Goal: Book appointment/travel/reservation

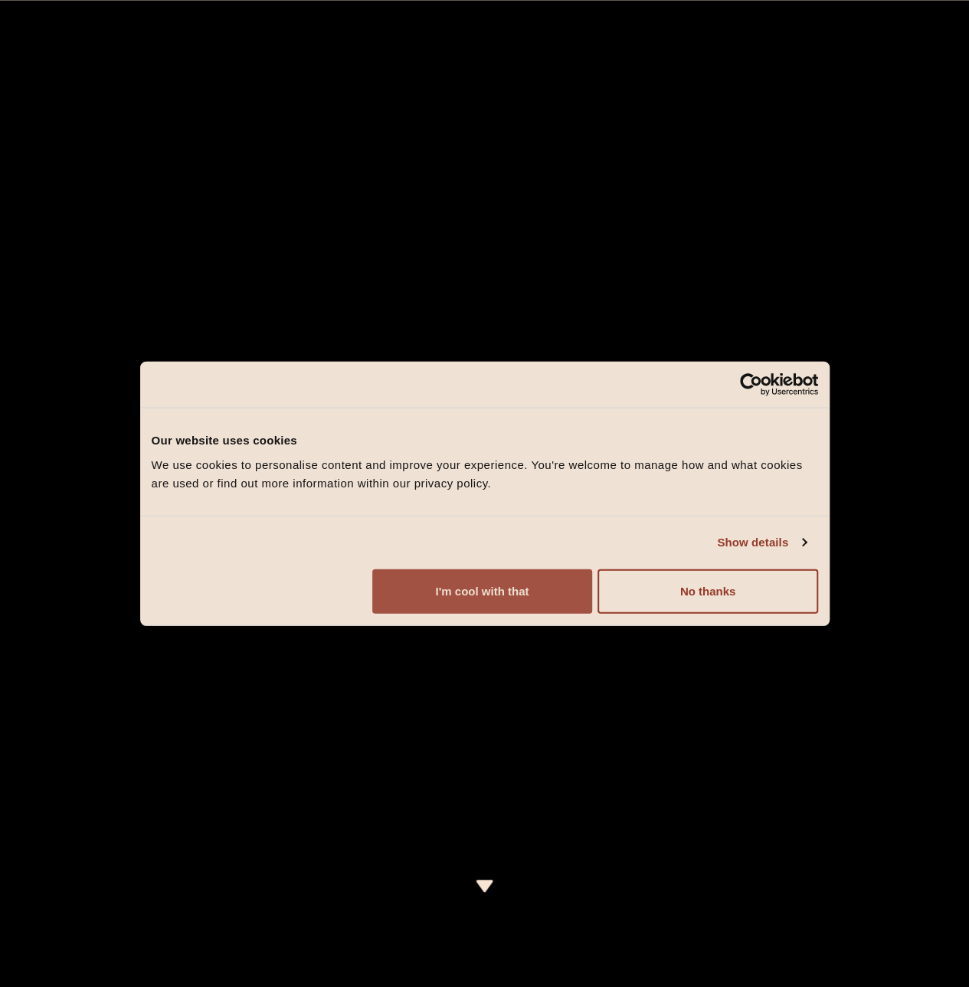
click at [592, 613] on button "I'm cool with that" at bounding box center [482, 590] width 220 height 44
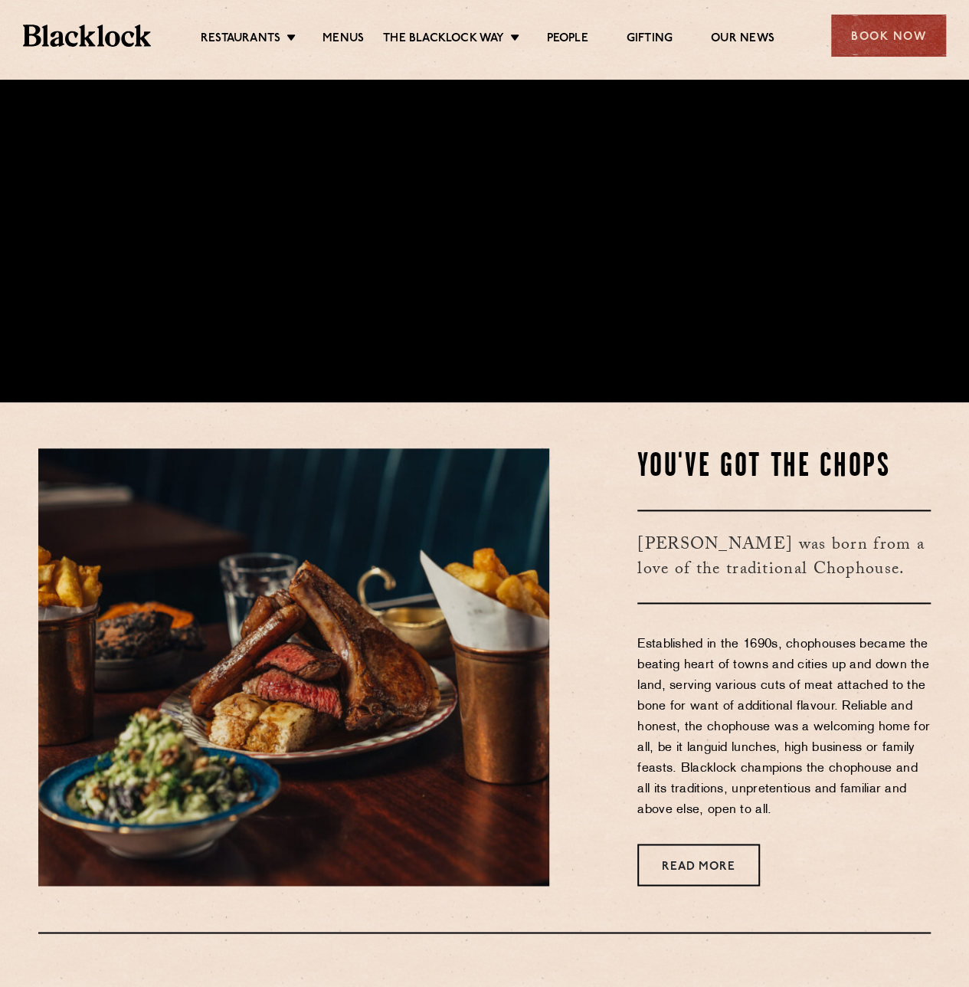
scroll to position [689, 0]
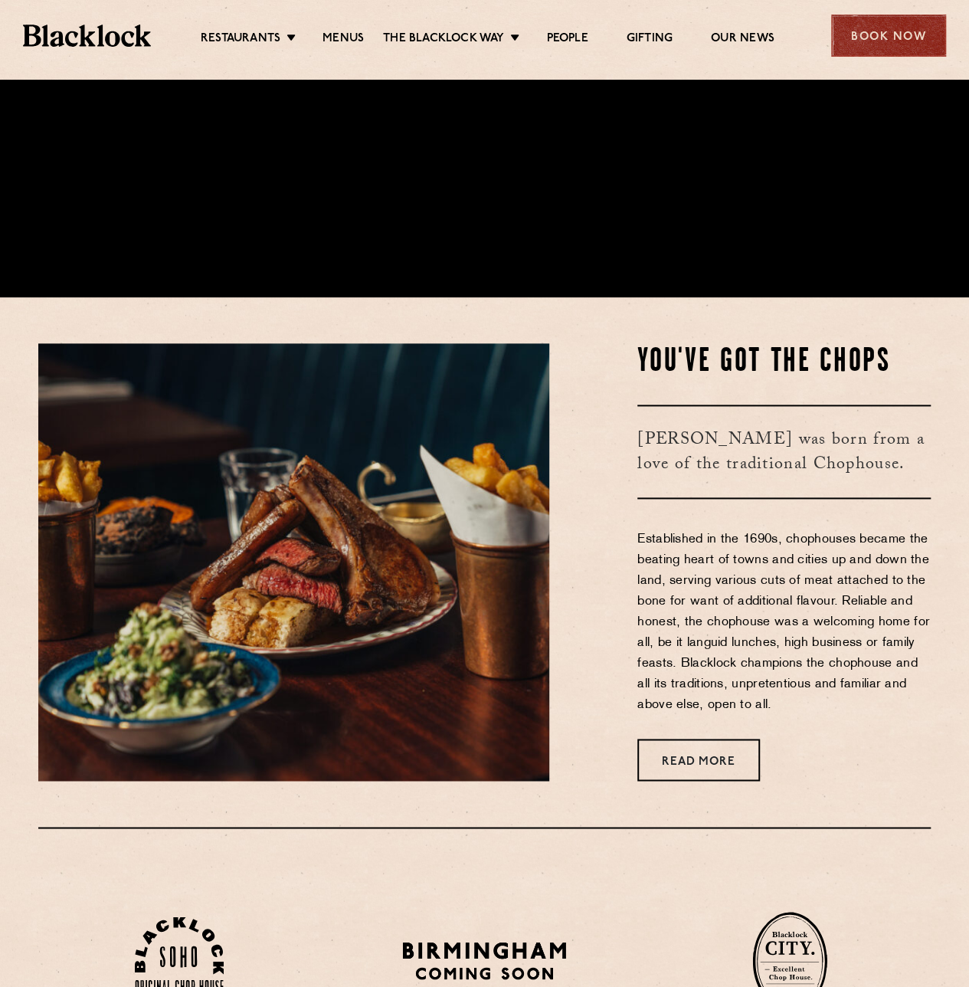
click at [868, 37] on div "Book Now" at bounding box center [888, 36] width 115 height 42
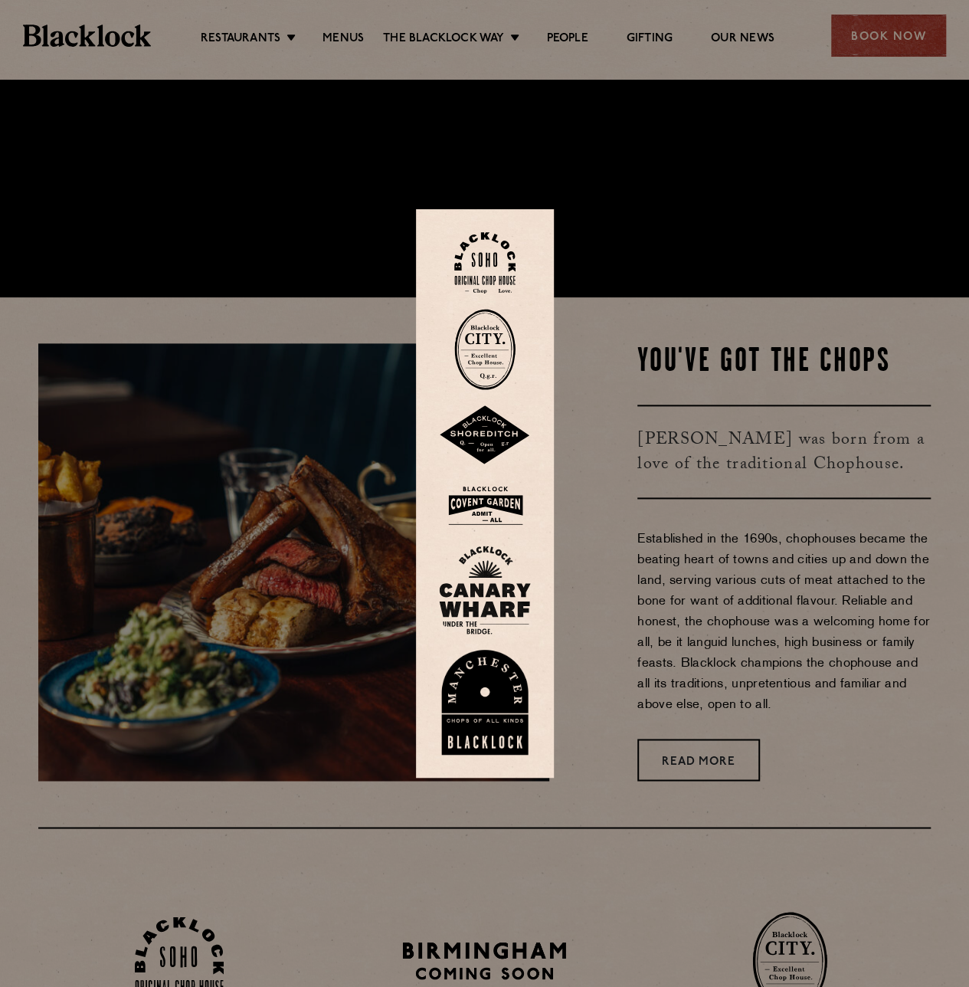
click at [475, 259] on img at bounding box center [484, 263] width 61 height 62
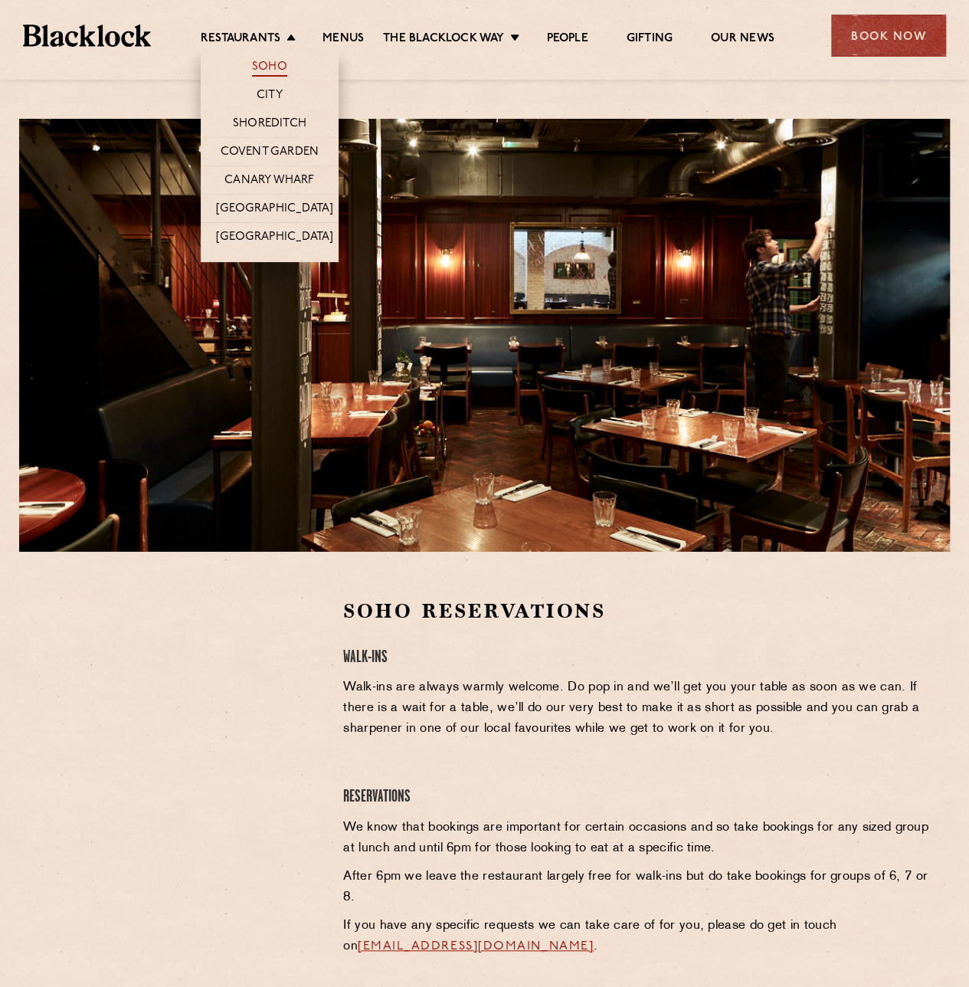
click at [267, 63] on link "Soho" at bounding box center [269, 68] width 35 height 17
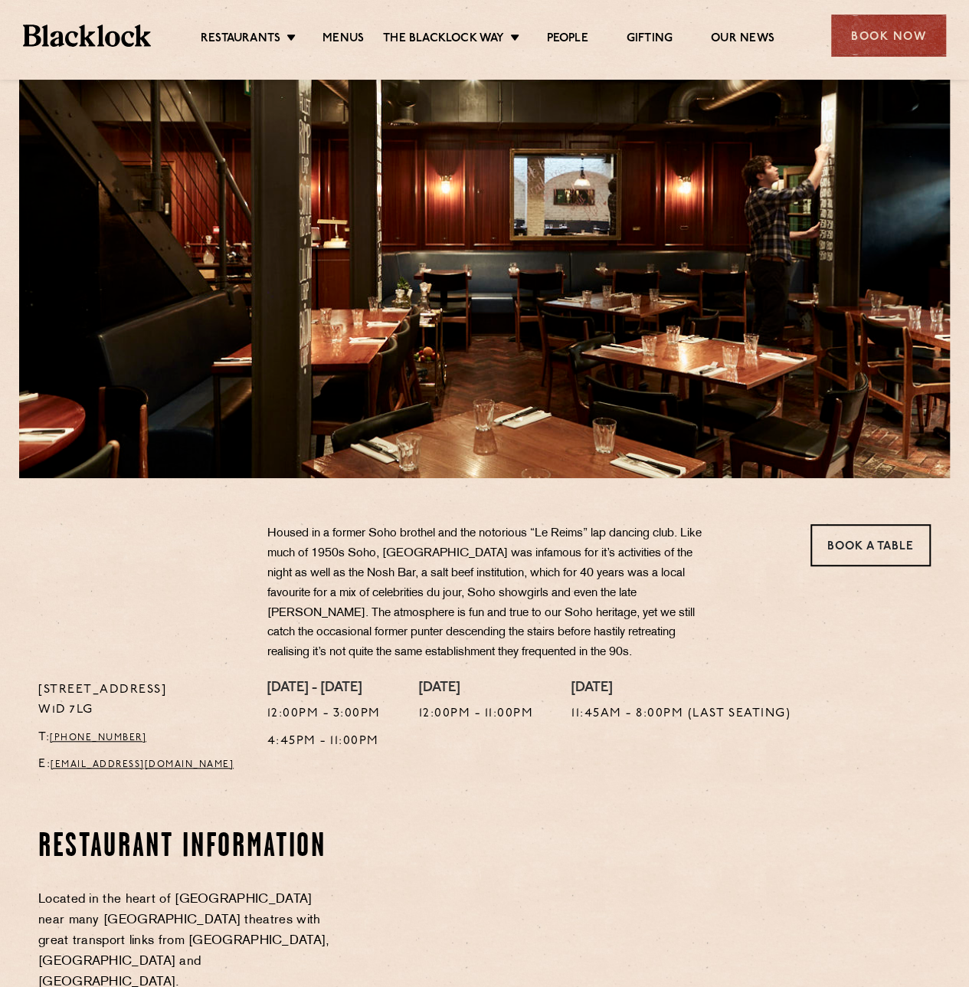
scroll to position [77, 0]
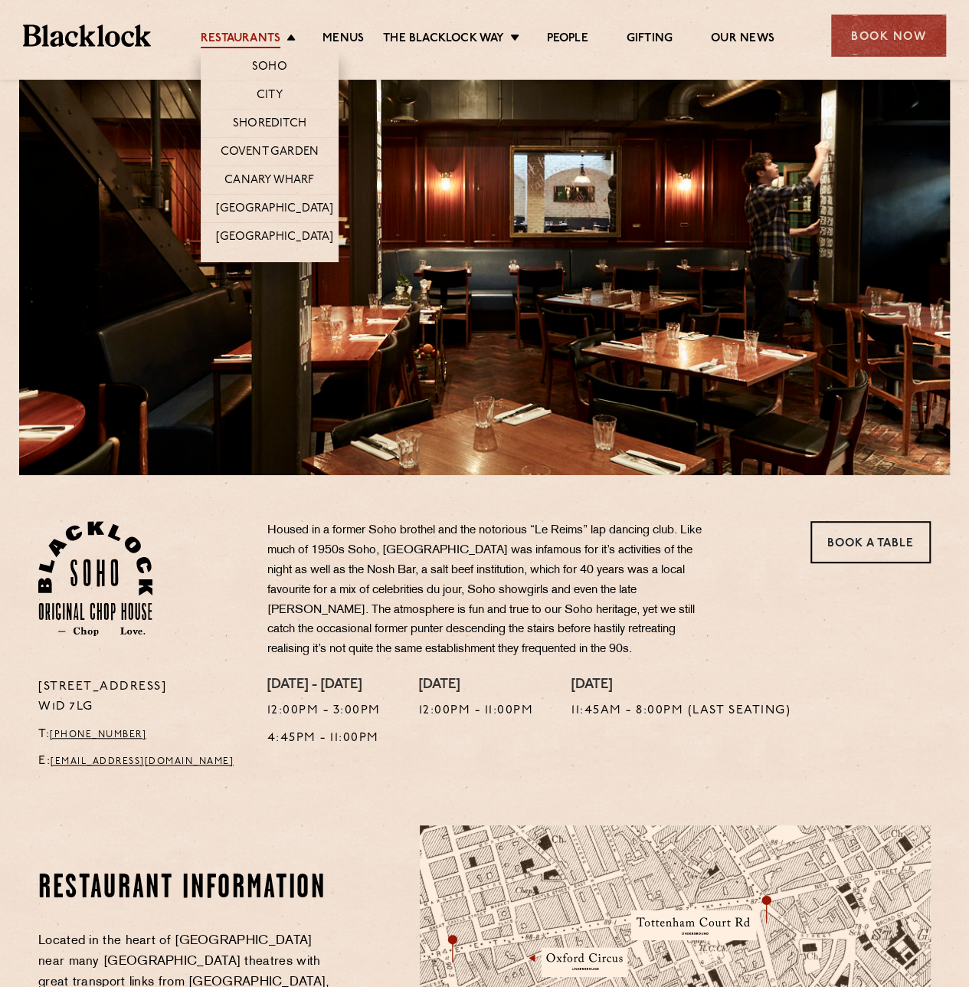
click at [263, 36] on link "Restaurants" at bounding box center [241, 39] width 80 height 17
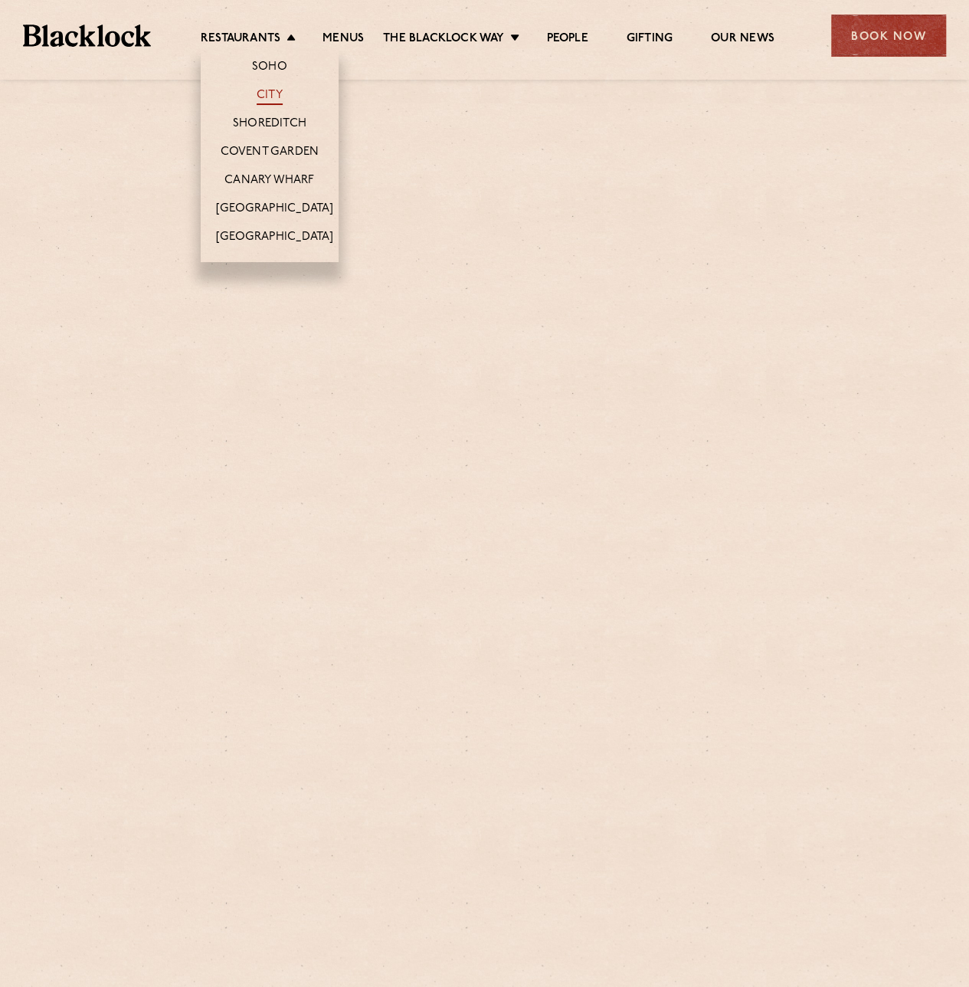
click at [265, 97] on link "City" at bounding box center [270, 96] width 26 height 17
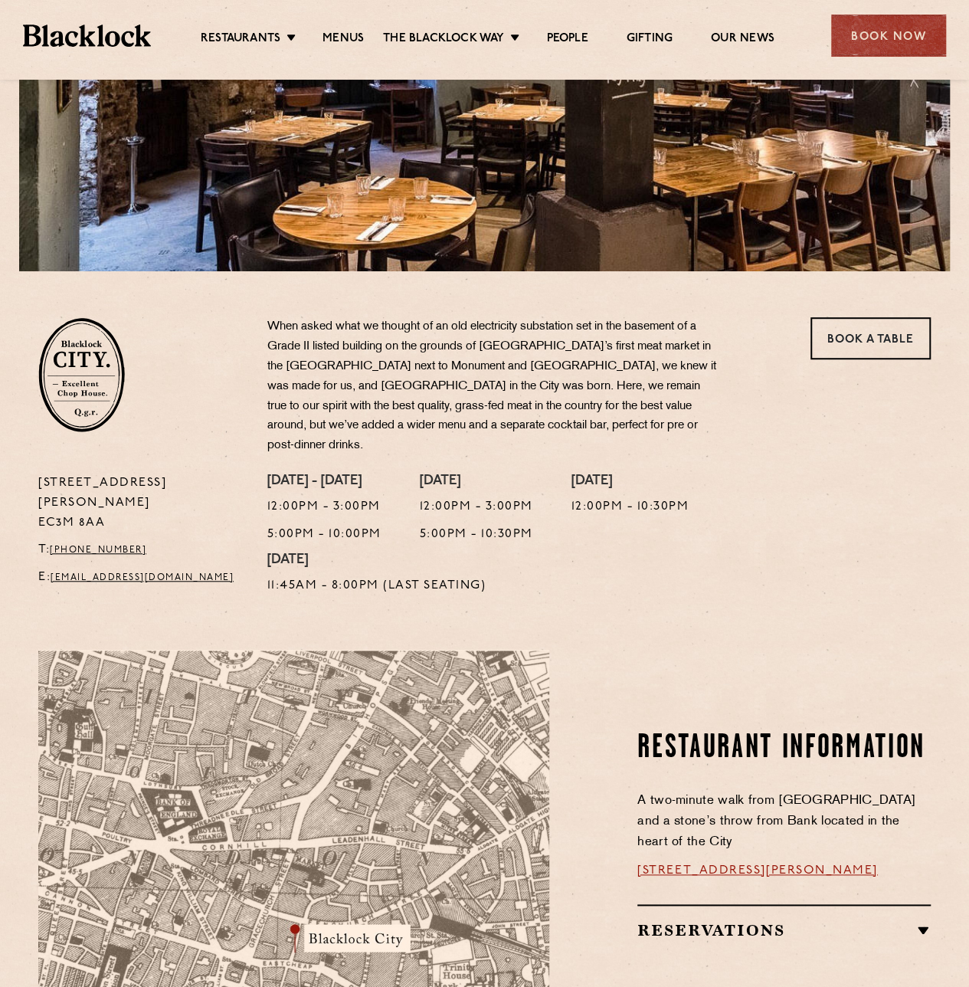
scroll to position [383, 0]
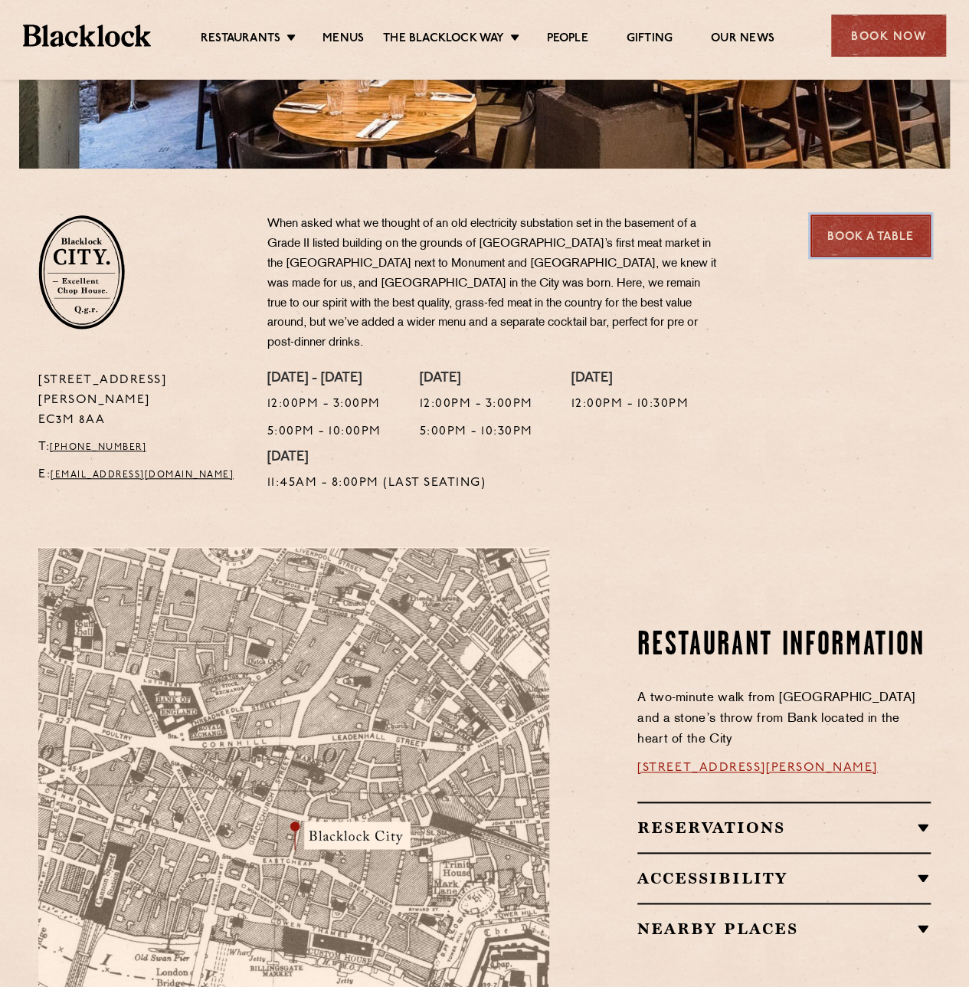
click at [892, 234] on link "Book a Table" at bounding box center [870, 235] width 120 height 42
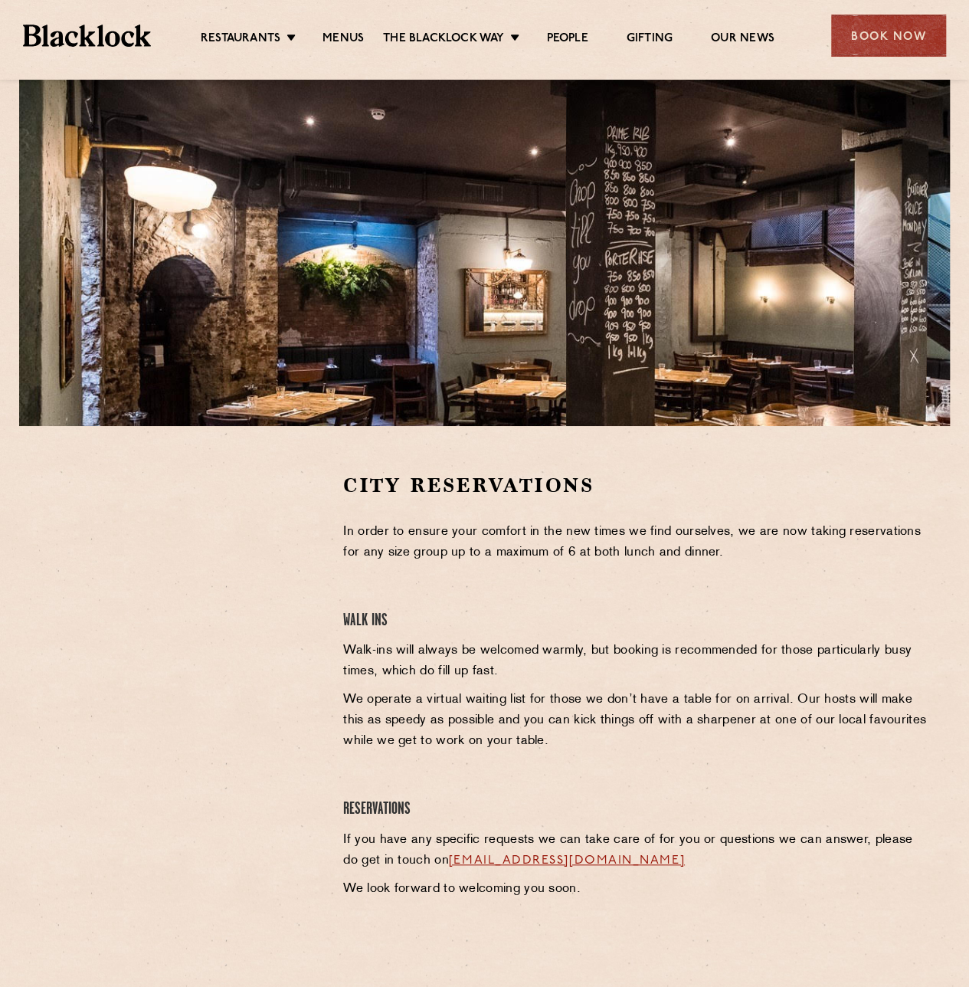
scroll to position [306, 0]
